Goal: Task Accomplishment & Management: Complete application form

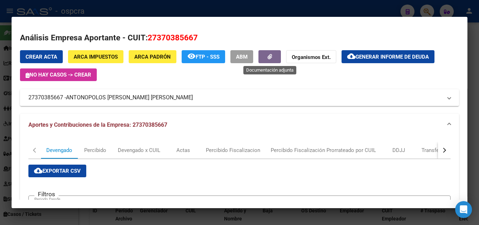
scroll to position [757, 0]
click at [0, 95] on div at bounding box center [239, 112] width 479 height 225
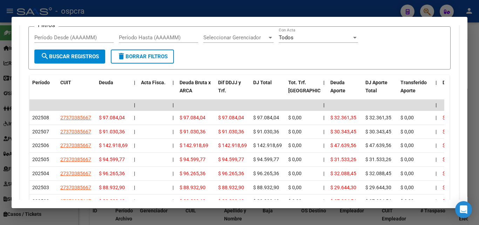
click at [0, 107] on div at bounding box center [239, 112] width 479 height 225
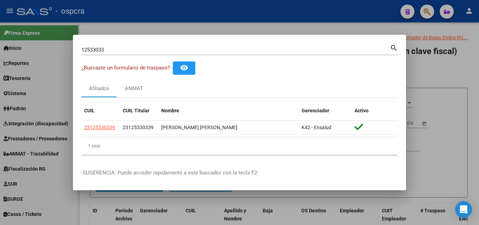
click at [440, 70] on div at bounding box center [239, 112] width 479 height 225
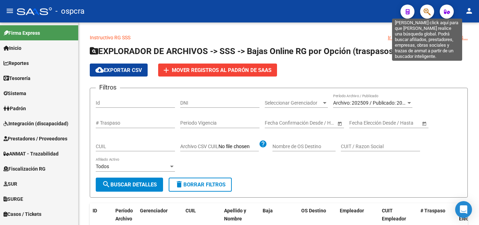
click at [424, 13] on icon "button" at bounding box center [427, 12] width 7 height 8
click at [429, 12] on icon "button" at bounding box center [427, 12] width 7 height 8
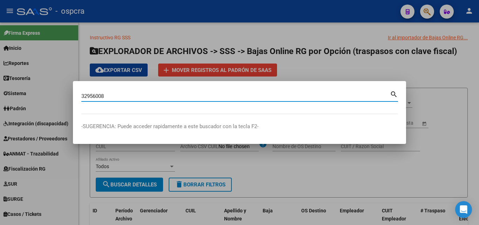
type input "32956008"
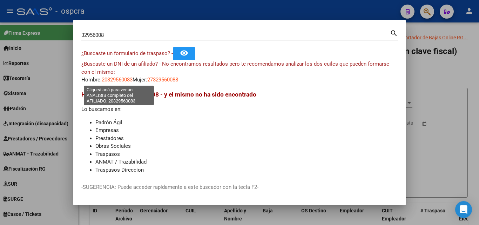
click at [113, 79] on span "20329560083" at bounding box center [117, 79] width 31 height 6
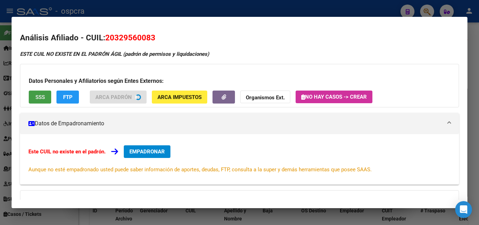
click at [35, 96] on span "SSS" at bounding box center [39, 97] width 9 height 6
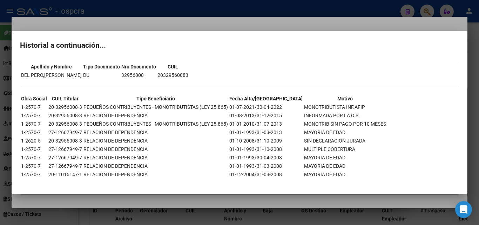
scroll to position [25, 0]
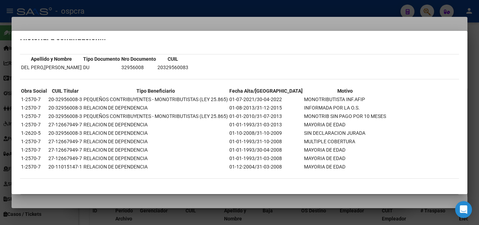
click at [61, 208] on div at bounding box center [239, 112] width 479 height 225
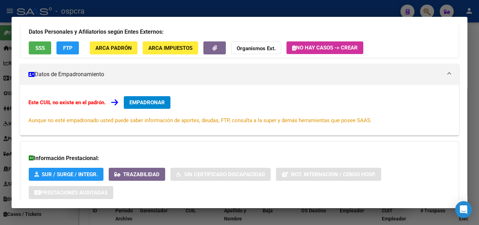
scroll to position [105, 0]
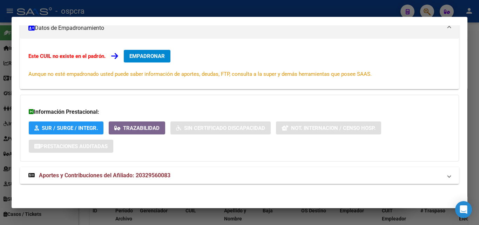
click at [71, 174] on span "Aportes y Contribuciones del Afiliado: 20329560083" at bounding box center [105, 175] width 132 height 7
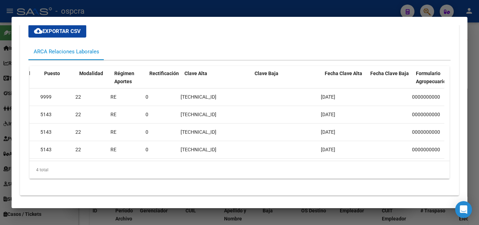
scroll to position [0, 0]
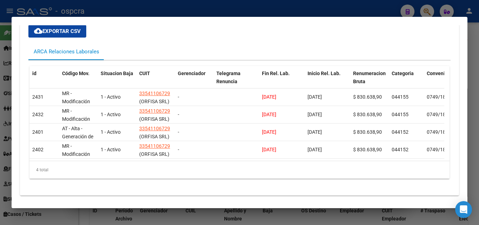
click at [225, 8] on div at bounding box center [239, 112] width 479 height 225
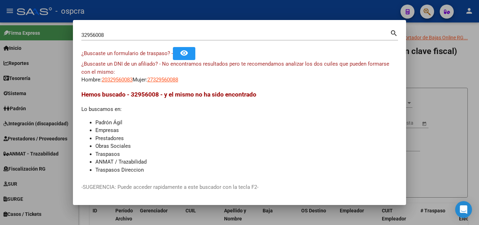
click at [319, 9] on div at bounding box center [239, 112] width 479 height 225
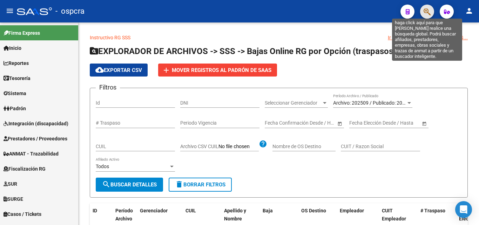
click at [424, 13] on button "button" at bounding box center [427, 12] width 14 height 14
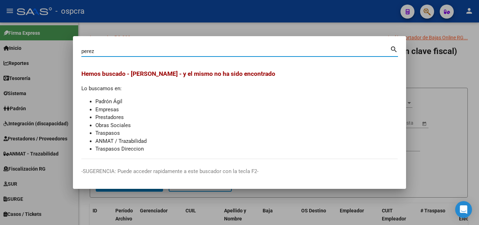
type input "perez"
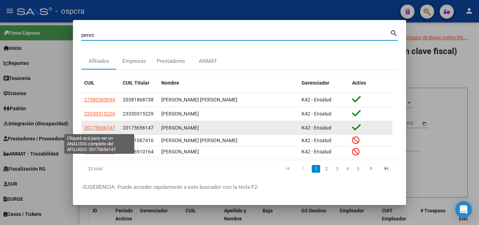
click at [98, 128] on span "20175656147" at bounding box center [99, 128] width 31 height 6
type textarea "20175656147"
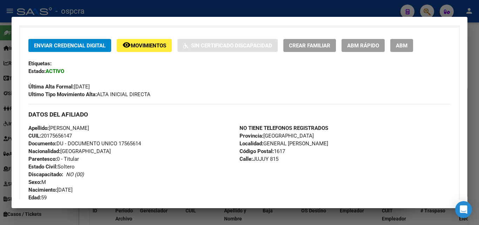
scroll to position [2, 0]
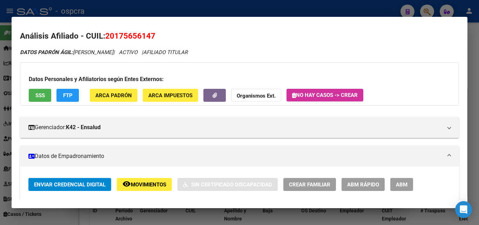
click at [406, 186] on span "ABM" at bounding box center [402, 184] width 12 height 6
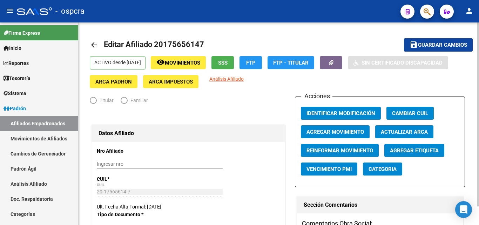
radio input "true"
type input "30-63322394-3"
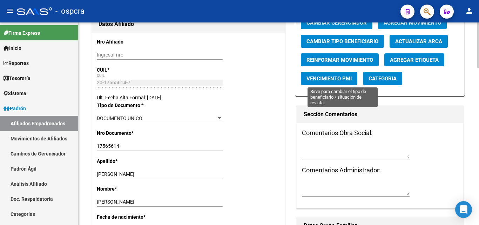
scroll to position [70, 0]
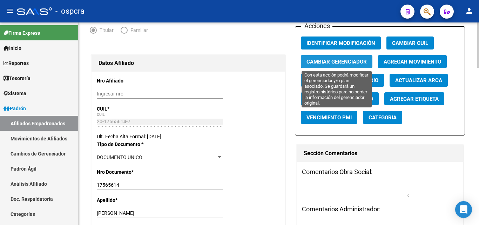
click at [348, 62] on span "Cambiar Gerenciador" at bounding box center [337, 62] width 60 height 6
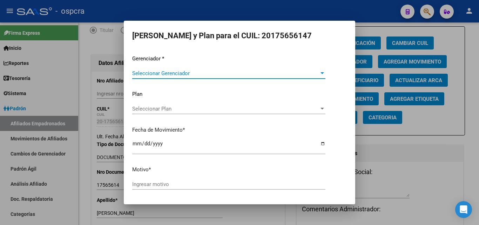
click at [319, 71] on div at bounding box center [322, 74] width 6 height 6
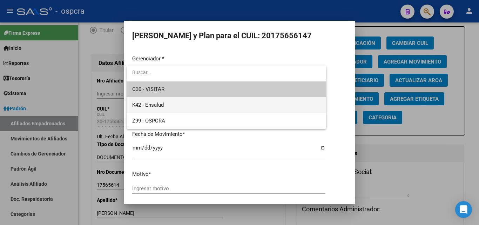
click at [190, 105] on span "K42 - Ensalud" at bounding box center [226, 105] width 188 height 16
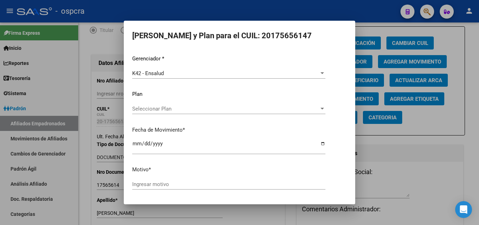
click at [231, 104] on div "Seleccionar Plan Seleccionar Plan" at bounding box center [228, 108] width 193 height 11
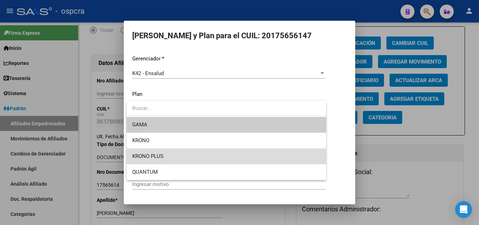
click at [196, 152] on span "KRONO PLUS" at bounding box center [226, 156] width 188 height 16
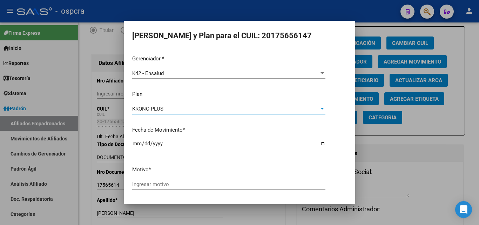
click at [181, 187] on input "Ingresar motivo" at bounding box center [228, 184] width 193 height 6
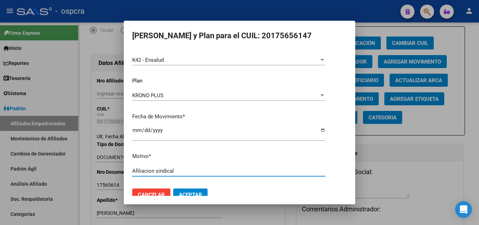
scroll to position [24, 0]
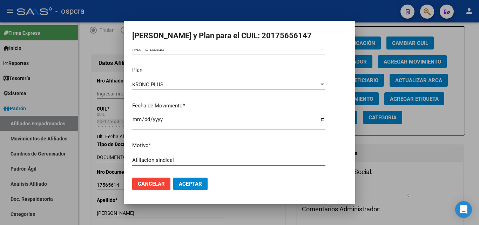
type input "Afiliacion sindical"
click at [196, 184] on span "Aceptar" at bounding box center [190, 184] width 23 height 6
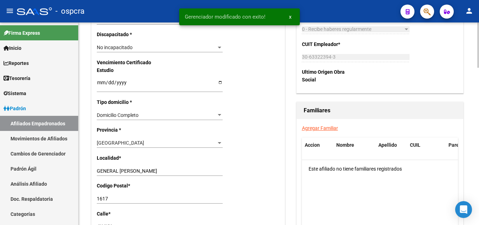
scroll to position [456, 0]
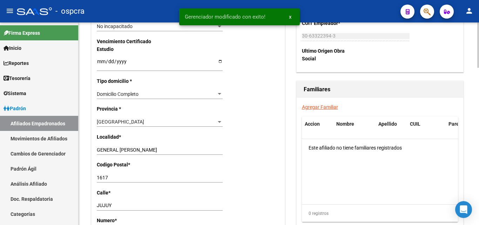
click at [323, 107] on link "Agregar Familiar" at bounding box center [320, 107] width 36 height 6
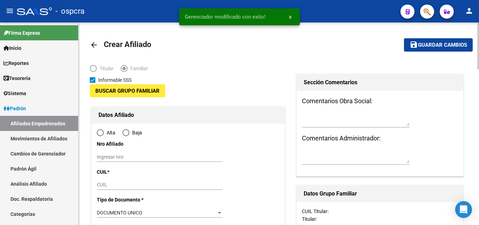
type input "30-63322394-3"
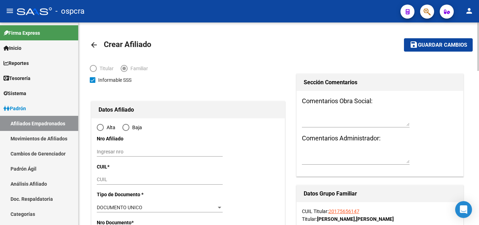
type input "GENERAL [PERSON_NAME]"
type input "1617"
type input "JUJUY"
type input "815"
radio input "true"
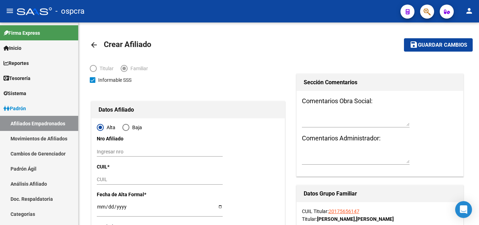
type input "30-63322394-3"
click at [115, 179] on input "CUIL" at bounding box center [160, 179] width 126 height 6
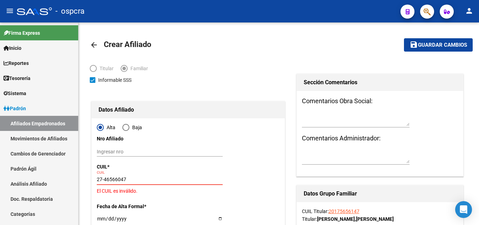
type input "27-46566047-9"
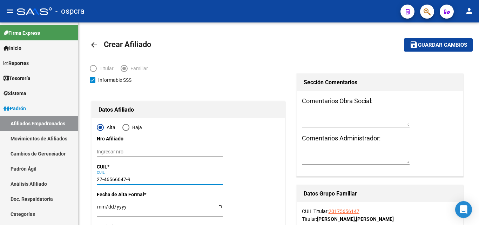
type input "46566047"
type input "[PERSON_NAME]"
type input "[DATE]"
type input "GENERAL [PERSON_NAME]"
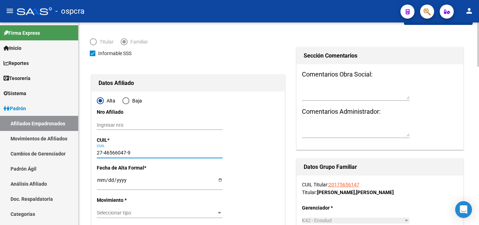
scroll to position [70, 0]
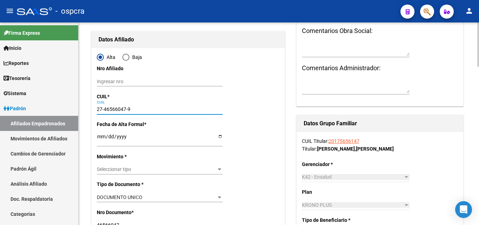
type input "27-46566047-9"
click at [222, 138] on input "Ingresar fecha" at bounding box center [160, 139] width 126 height 11
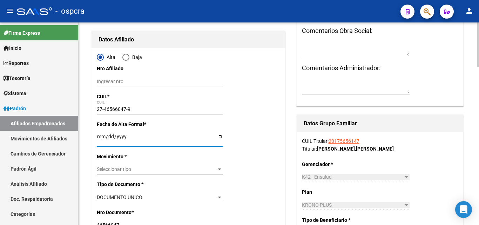
type input "[DATE]"
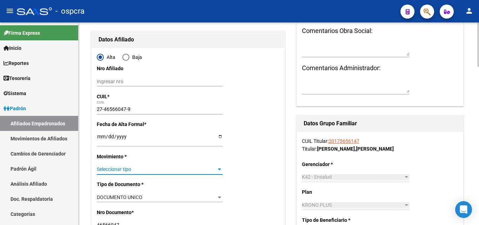
click at [218, 170] on div at bounding box center [220, 169] width 4 height 2
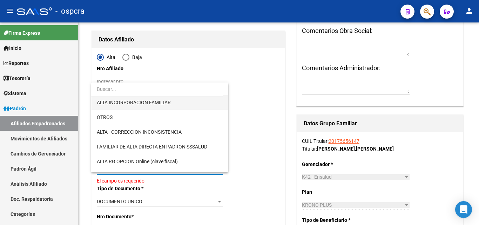
click at [180, 102] on span "ALTA INCORPORACION FAMILIAR" at bounding box center [160, 102] width 126 height 15
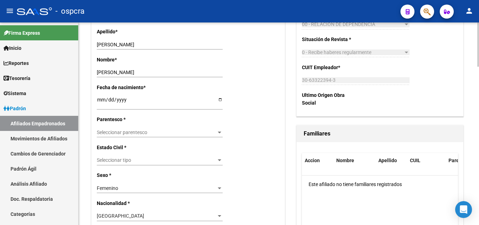
scroll to position [281, 0]
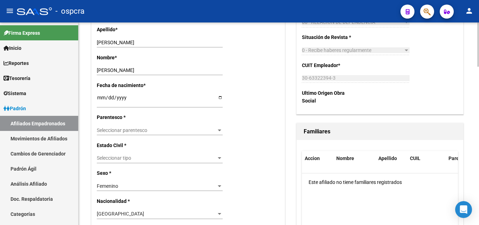
click at [220, 131] on div at bounding box center [220, 130] width 4 height 2
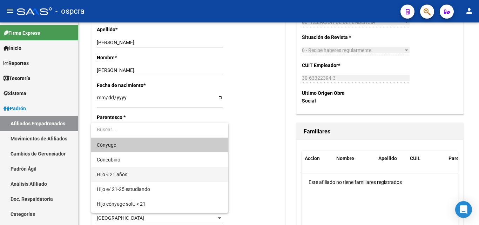
click at [149, 171] on span "Hijo < 21 años" at bounding box center [160, 174] width 126 height 15
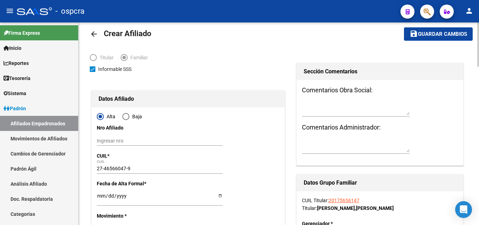
scroll to position [0, 0]
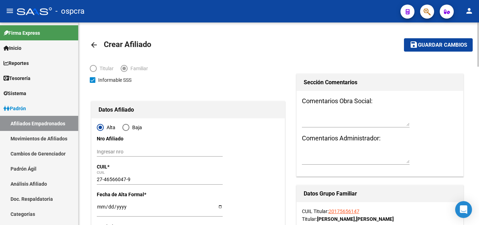
click at [455, 42] on span "Guardar cambios" at bounding box center [442, 45] width 49 height 6
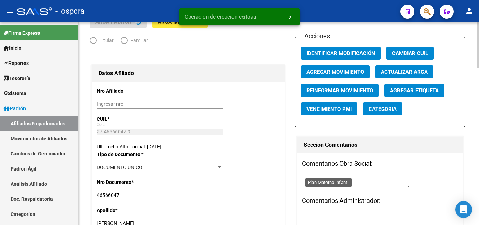
radio input "true"
type input "30-63322394-3"
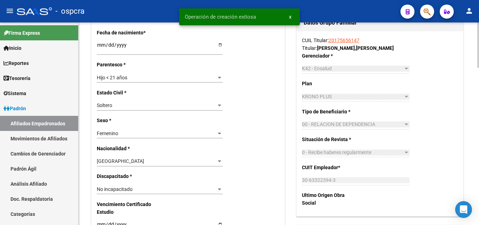
scroll to position [351, 0]
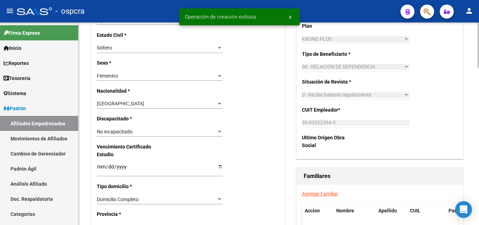
click at [330, 193] on link "Agregar Familiar" at bounding box center [320, 194] width 36 height 6
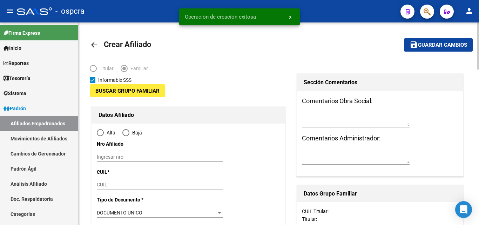
type input "30-63322394-3"
type input "GENERAL [PERSON_NAME]"
type input "1617"
type input "JUJUY"
type input "815"
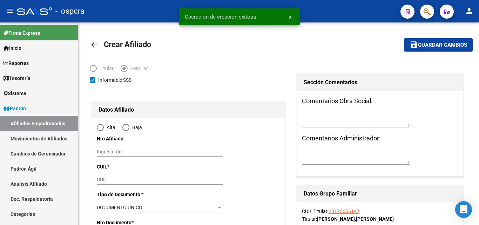
radio input "true"
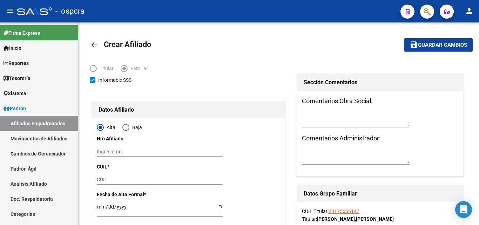
type input "30-63322394-3"
click at [101, 181] on input "CUIL" at bounding box center [160, 179] width 126 height 6
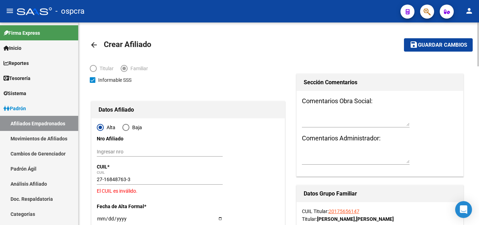
click at [160, 176] on div "27-16848763-3 CUIL" at bounding box center [160, 180] width 126 height 10
drag, startPoint x: 109, startPoint y: 178, endPoint x: 115, endPoint y: 179, distance: 5.6
click at [109, 178] on input "27-16848763-3" at bounding box center [160, 179] width 126 height 6
drag, startPoint x: 116, startPoint y: 179, endPoint x: 125, endPoint y: 179, distance: 8.4
click at [118, 179] on input "27-16848763-3" at bounding box center [160, 179] width 126 height 6
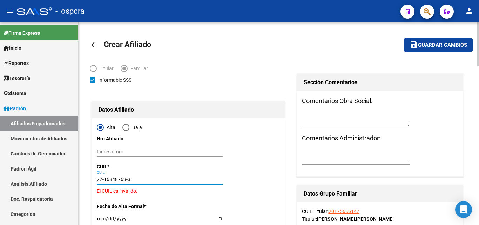
click at [131, 179] on input "27-16848763-3" at bounding box center [160, 179] width 126 height 6
type input "27-16848763-6"
type input "16848763"
type input "[PERSON_NAME] [PERSON_NAME]"
type input "[DATE]"
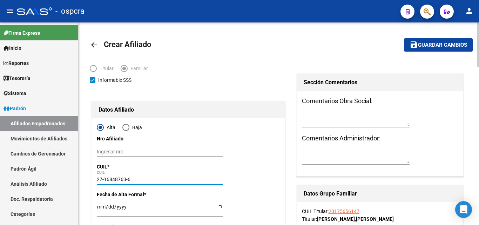
type input "GENERAL [PERSON_NAME]"
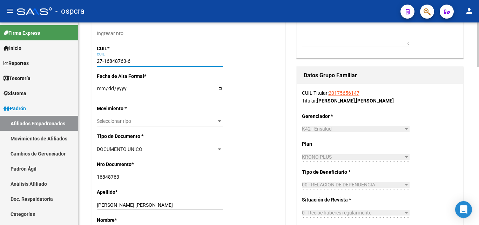
scroll to position [140, 0]
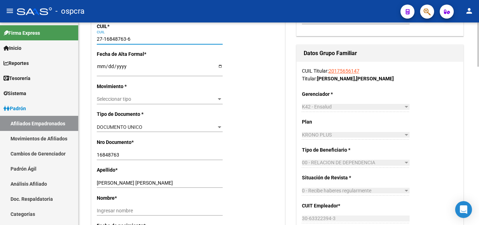
type input "27-16848763-6"
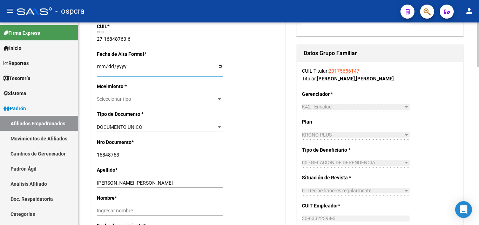
click at [222, 66] on input "Ingresar fecha" at bounding box center [160, 68] width 126 height 11
type input "[DATE]"
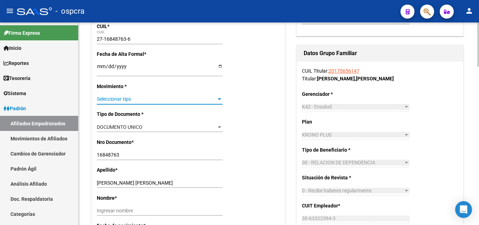
click at [213, 98] on span "Seleccionar tipo" at bounding box center [157, 99] width 120 height 6
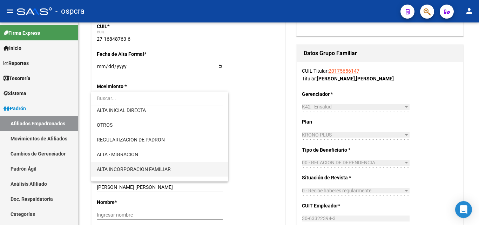
scroll to position [70, 0]
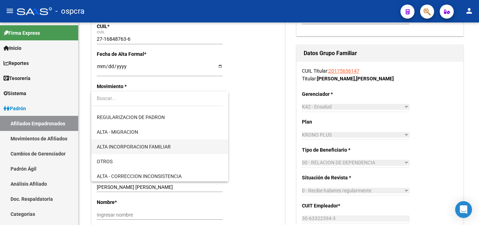
click at [163, 142] on span "ALTA INCORPORACION FAMILIAR" at bounding box center [160, 146] width 126 height 15
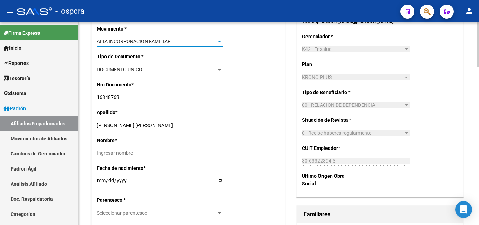
scroll to position [210, 0]
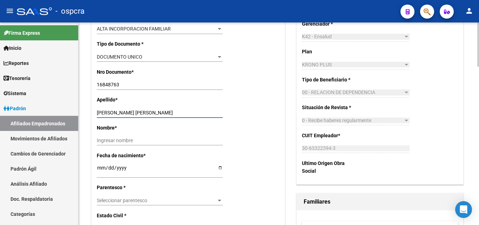
drag, startPoint x: 119, startPoint y: 111, endPoint x: 173, endPoint y: 111, distance: 53.3
click at [173, 111] on input "[PERSON_NAME] [PERSON_NAME]" at bounding box center [160, 113] width 126 height 6
type input "MORENO"
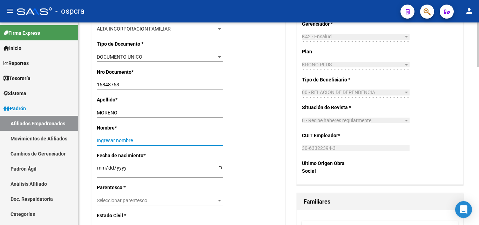
paste input "[PERSON_NAME]"
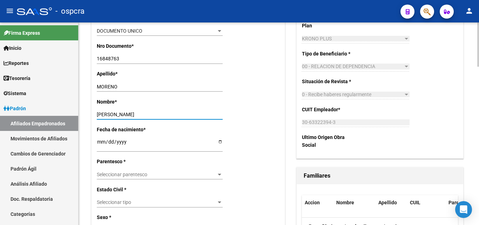
scroll to position [246, 0]
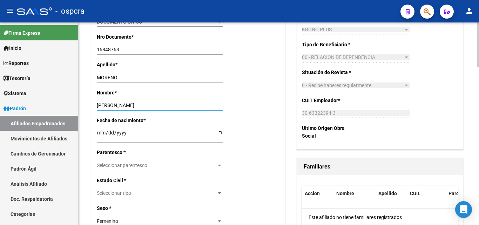
type input "[PERSON_NAME]"
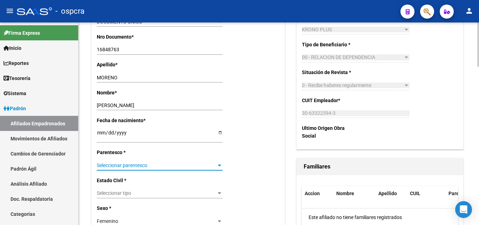
click at [217, 165] on div at bounding box center [219, 165] width 6 height 6
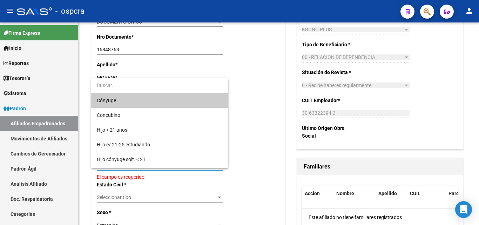
click at [134, 101] on span "Cónyuge" at bounding box center [160, 100] width 126 height 15
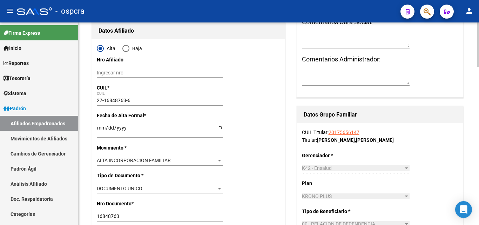
scroll to position [0, 0]
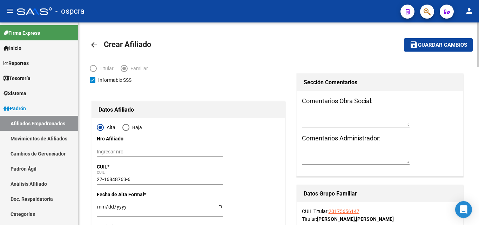
click at [446, 48] on span "Guardar cambios" at bounding box center [442, 45] width 49 height 6
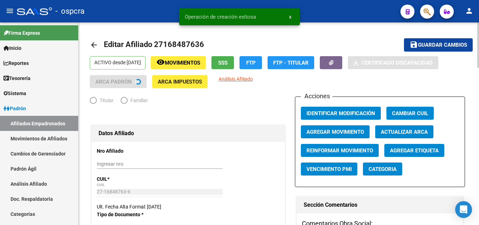
radio input "true"
type input "30-63322394-3"
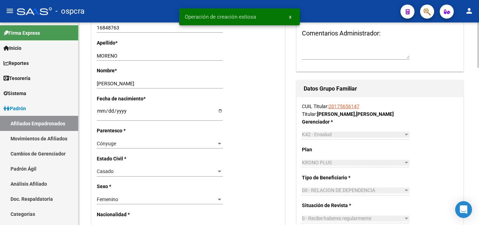
scroll to position [210, 0]
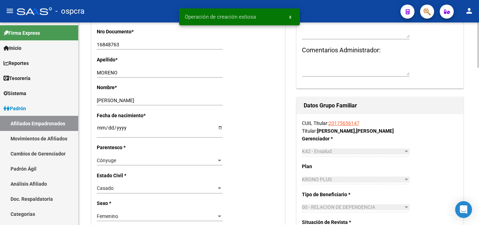
click at [351, 120] on link "20175656147" at bounding box center [344, 123] width 31 height 6
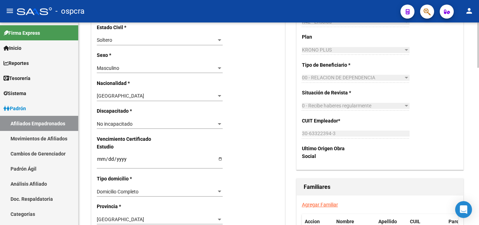
scroll to position [351, 0]
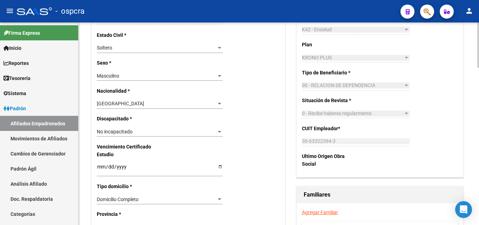
click at [221, 50] on div at bounding box center [219, 48] width 6 height 6
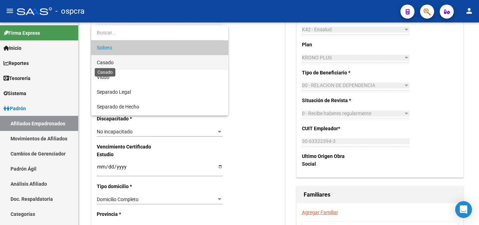
click at [112, 60] on span "Casado" at bounding box center [105, 63] width 17 height 6
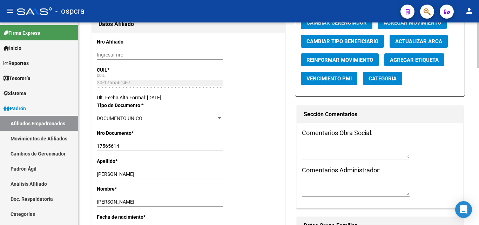
scroll to position [0, 0]
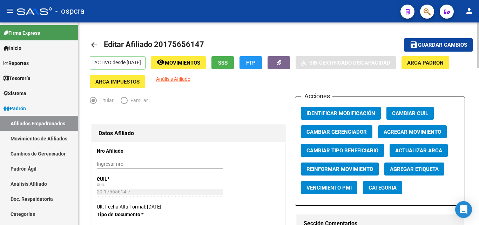
click at [429, 45] on span "Guardar cambios" at bounding box center [442, 45] width 49 height 6
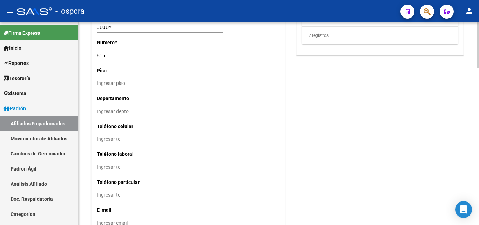
scroll to position [701, 0]
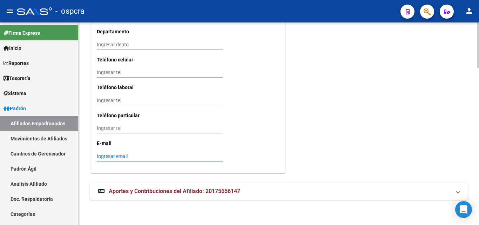
click at [135, 154] on input "Ingresar email" at bounding box center [160, 156] width 126 height 6
type input "[EMAIL_ADDRESS][DOMAIN_NAME]"
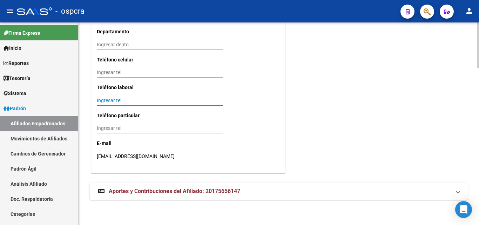
click at [111, 99] on input "Ingresar tel" at bounding box center [160, 101] width 126 height 6
type input "1132738808"
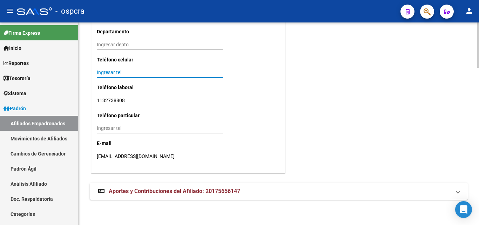
click at [102, 71] on input "Ingresar tel" at bounding box center [160, 72] width 126 height 6
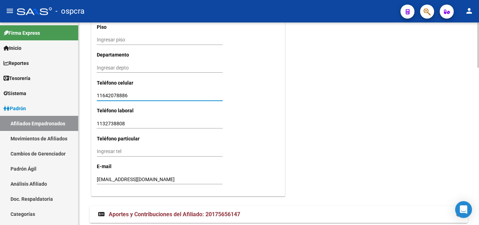
scroll to position [665, 0]
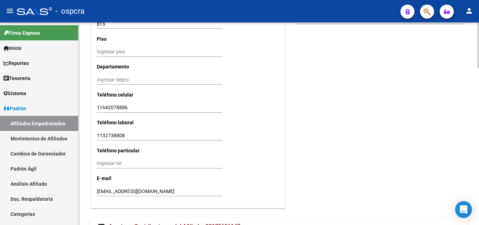
click at [122, 103] on div "11642078886 Ingresar tel" at bounding box center [160, 108] width 126 height 10
click at [122, 107] on input "11642078886" at bounding box center [160, 108] width 126 height 6
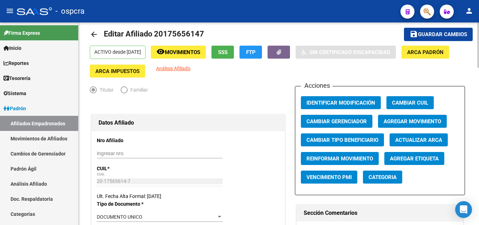
scroll to position [0, 0]
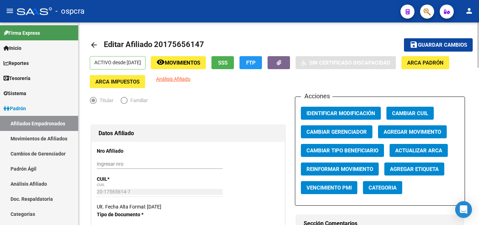
type input "1164207886"
click at [444, 47] on span "Guardar cambios" at bounding box center [442, 45] width 49 height 6
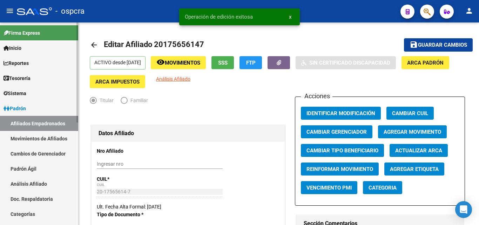
click at [51, 121] on link "Afiliados Empadronados" at bounding box center [39, 123] width 78 height 15
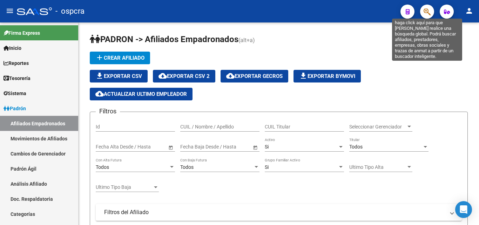
click at [425, 13] on icon "button" at bounding box center [427, 12] width 7 height 8
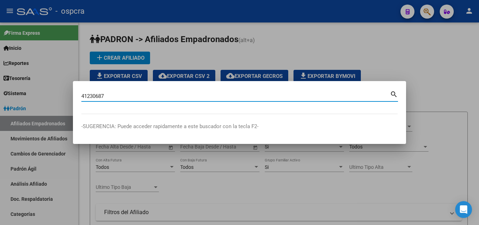
type input "41230687"
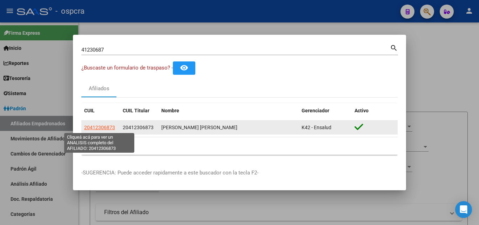
click at [100, 126] on span "20412306873" at bounding box center [99, 128] width 31 height 6
type textarea "20412306873"
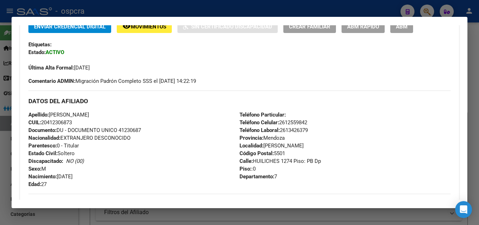
scroll to position [105, 0]
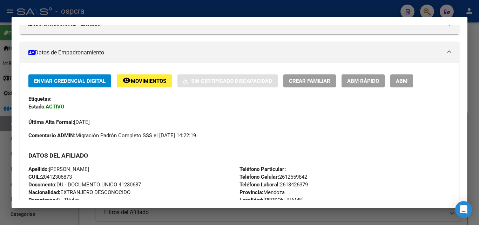
click at [0, 170] on div at bounding box center [239, 112] width 479 height 225
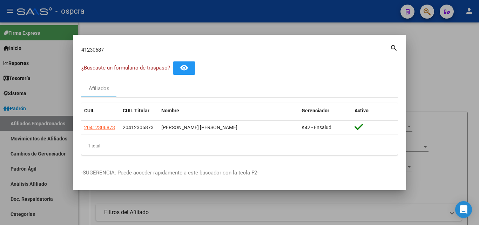
click at [0, 186] on div at bounding box center [239, 112] width 479 height 225
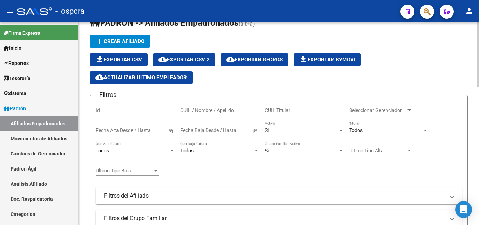
scroll to position [0, 0]
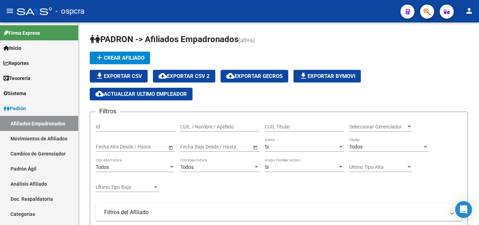
click at [432, 9] on button "button" at bounding box center [427, 12] width 14 height 14
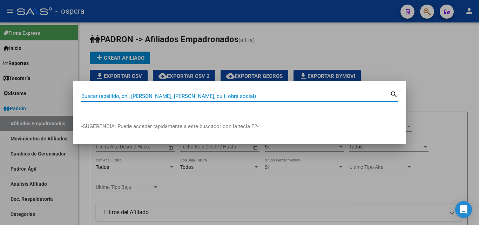
paste input "23090532"
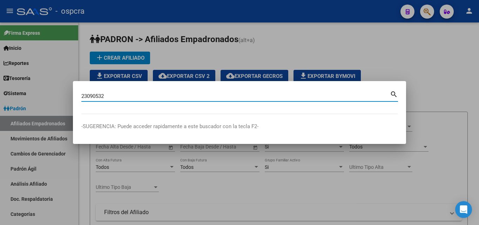
type input "23090532"
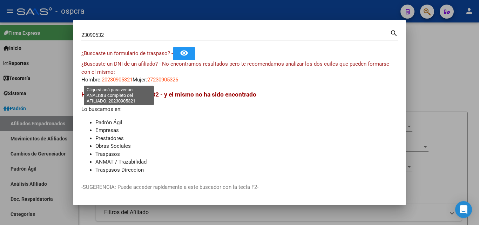
click at [114, 80] on span "20230905321" at bounding box center [117, 79] width 31 height 6
type textarea "20230905321"
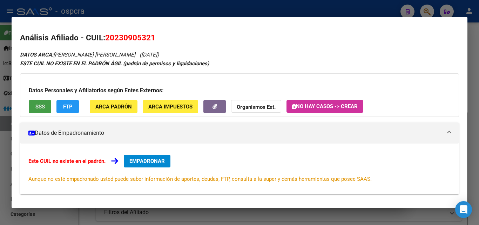
click at [37, 108] on span "SSS" at bounding box center [39, 106] width 9 height 6
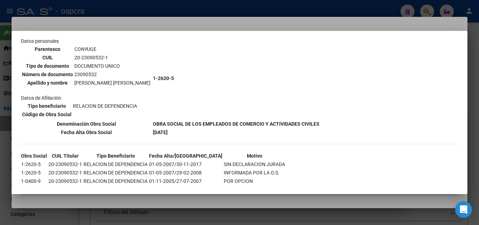
scroll to position [65, 0]
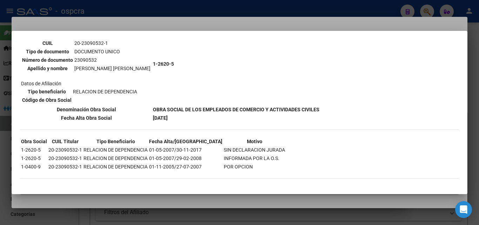
click at [9, 179] on div at bounding box center [239, 112] width 479 height 225
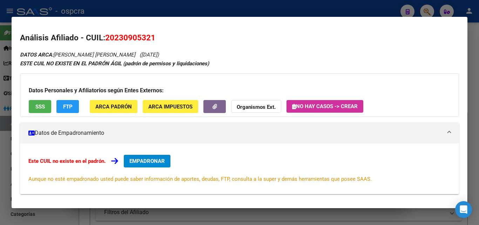
click at [1, 186] on div at bounding box center [239, 112] width 479 height 225
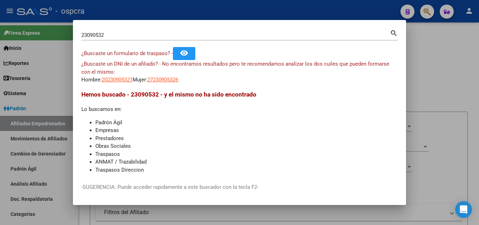
click at [423, 119] on div at bounding box center [239, 112] width 479 height 225
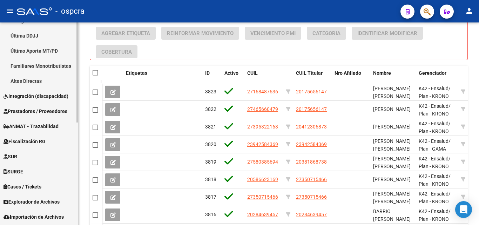
scroll to position [208, 0]
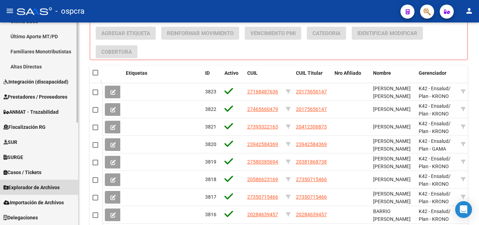
click at [43, 187] on span "Explorador de Archivos" at bounding box center [32, 187] width 56 height 8
click at [23, 187] on span "Explorador de Archivos" at bounding box center [32, 187] width 56 height 8
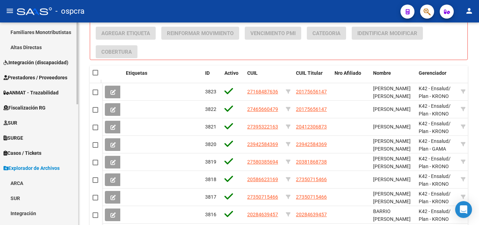
scroll to position [243, 0]
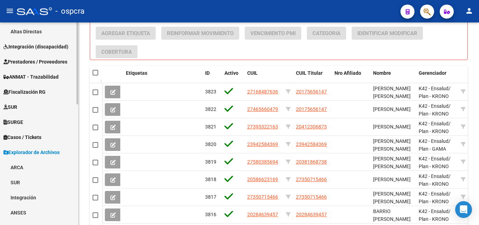
click at [19, 166] on link "ARCA" at bounding box center [39, 167] width 78 height 15
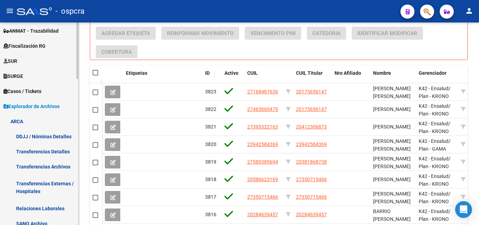
scroll to position [348, 0]
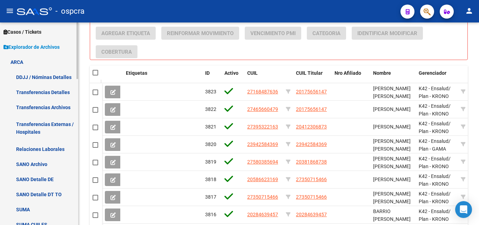
click at [60, 149] on link "Relaciones Laborales" at bounding box center [39, 148] width 78 height 15
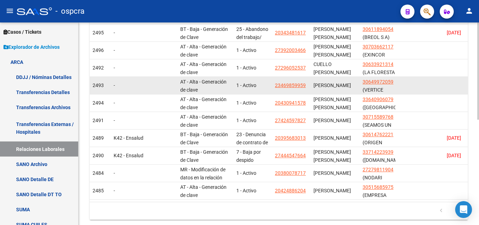
scroll to position [114, 0]
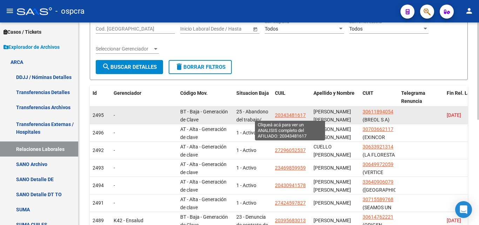
click at [293, 114] on span "20343481617" at bounding box center [290, 115] width 31 height 6
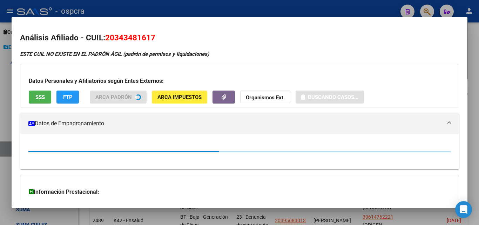
click at [1, 110] on div at bounding box center [239, 112] width 479 height 225
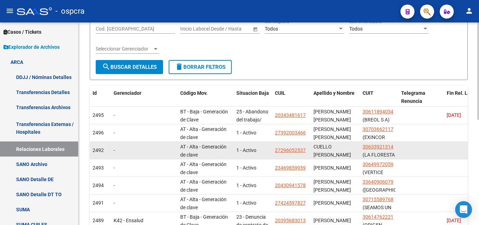
scroll to position [184, 0]
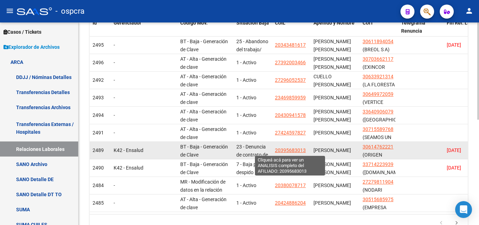
click at [291, 150] on span "20395683013" at bounding box center [290, 150] width 31 height 6
type textarea "20395683013"
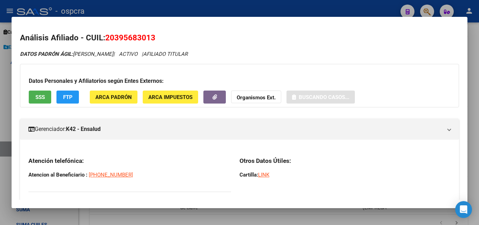
click at [0, 53] on div at bounding box center [239, 112] width 479 height 225
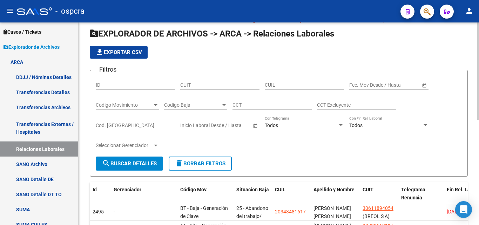
scroll to position [0, 0]
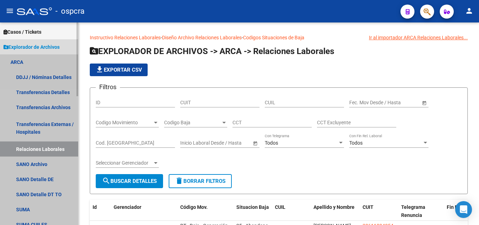
click at [56, 151] on link "Relaciones Laborales" at bounding box center [39, 148] width 78 height 15
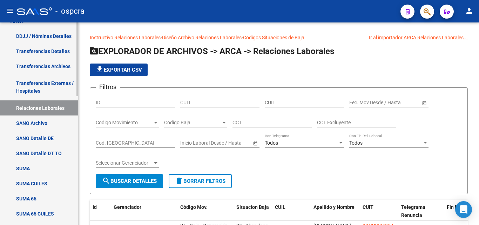
scroll to position [145, 0]
